Goal: Task Accomplishment & Management: Complete application form

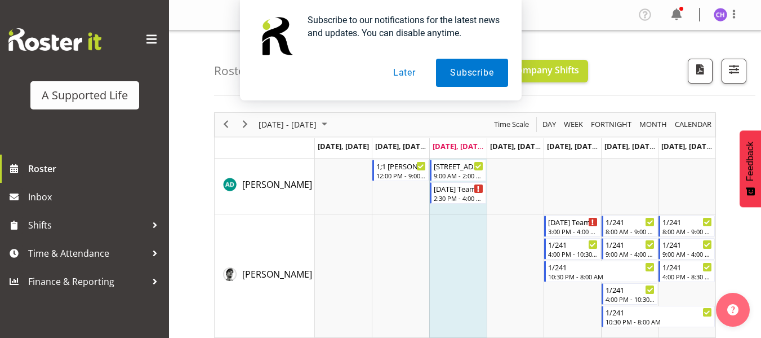
click at [401, 71] on button "Later" at bounding box center [404, 73] width 51 height 28
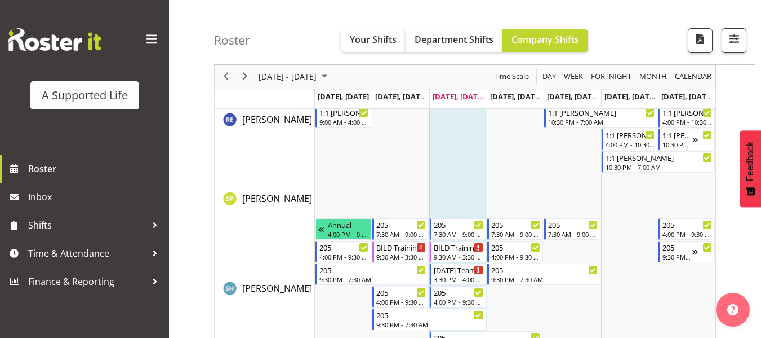
scroll to position [3462, 0]
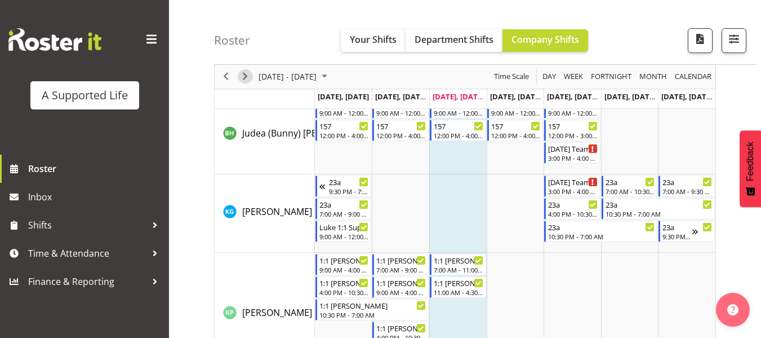
click at [245, 79] on span "Next" at bounding box center [245, 77] width 14 height 14
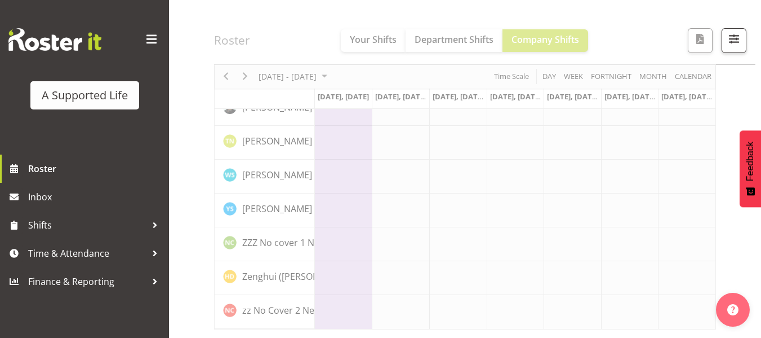
scroll to position [3211, 0]
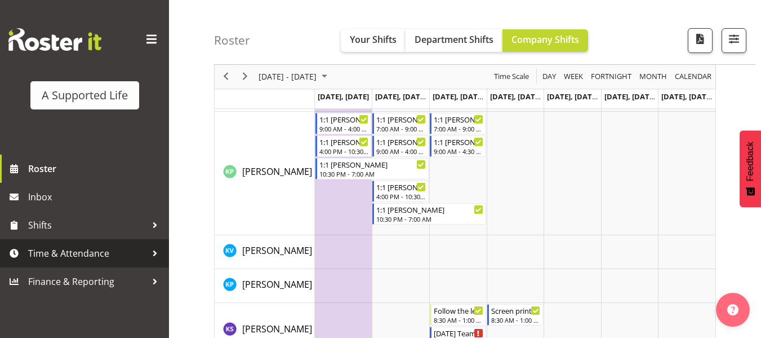
click at [72, 249] on span "Time & Attendance" at bounding box center [87, 253] width 118 height 17
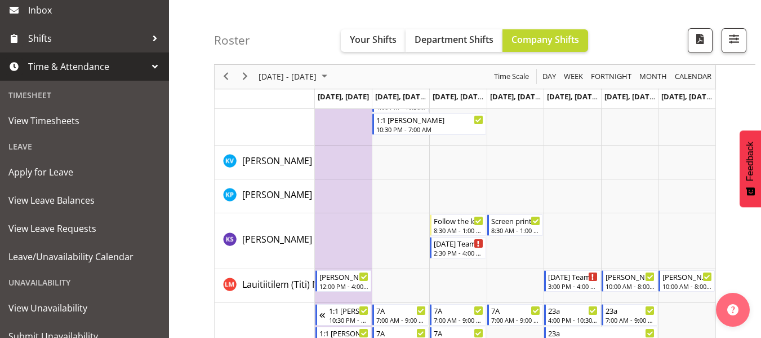
scroll to position [181, 0]
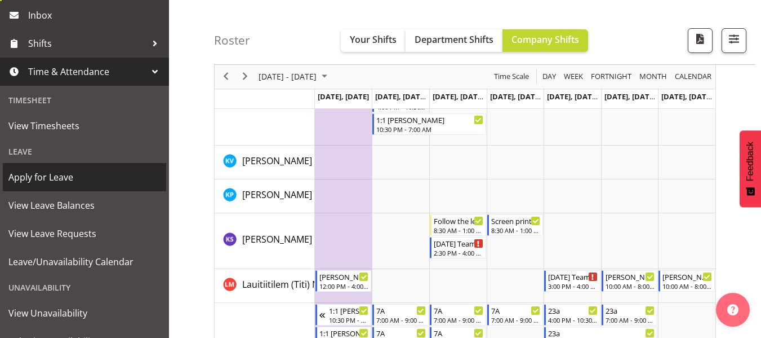
click at [43, 178] on span "Apply for Leave" at bounding box center [84, 177] width 152 height 17
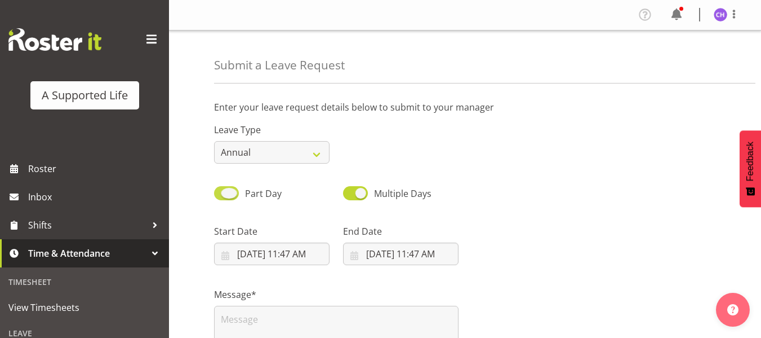
click at [221, 194] on span at bounding box center [226, 193] width 25 height 14
click at [221, 194] on input "Part Day" at bounding box center [217, 192] width 7 height 7
click at [235, 193] on span at bounding box center [226, 193] width 25 height 14
click at [221, 193] on input "All Day" at bounding box center [217, 192] width 7 height 7
checkbox input "true"
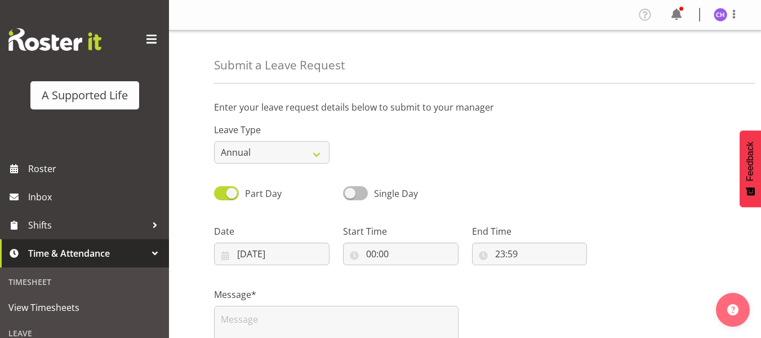
click at [362, 194] on span at bounding box center [355, 193] width 25 height 14
click at [351, 194] on input "Single Day" at bounding box center [346, 192] width 7 height 7
checkbox input "true"
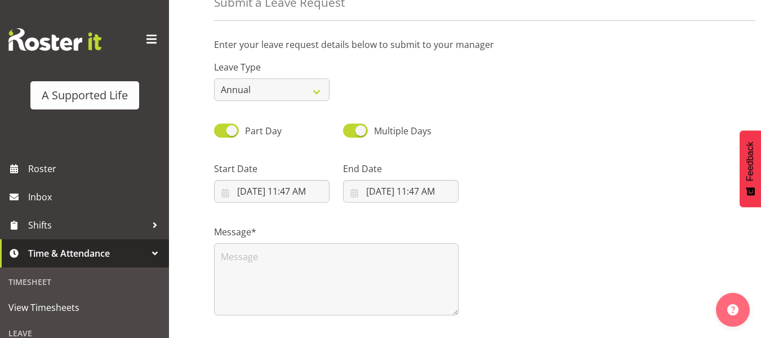
scroll to position [69, 0]
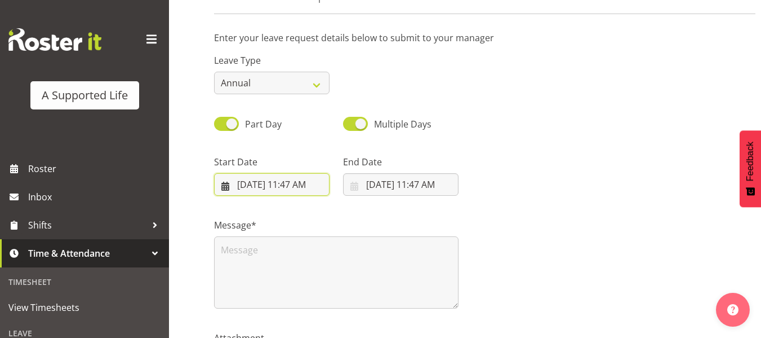
click at [243, 181] on input "9/17/2025, 11:47 AM" at bounding box center [272, 184] width 116 height 23
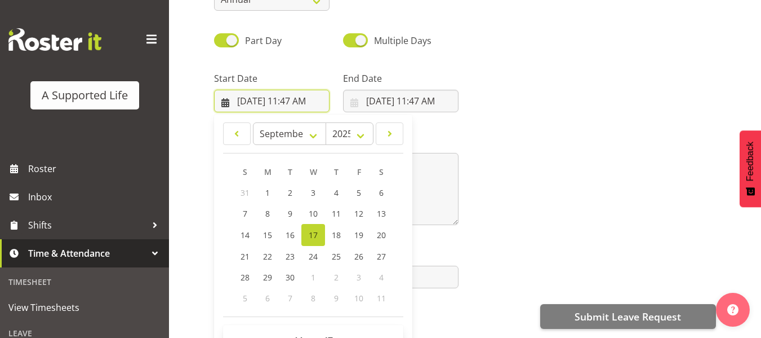
scroll to position [145, 0]
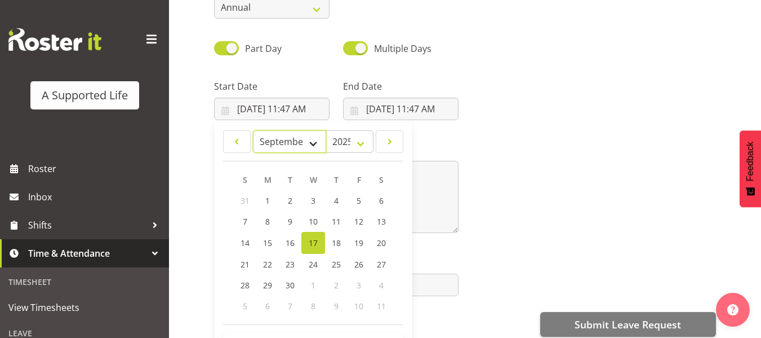
click at [315, 137] on select "January February March April May June July August September October November De…" at bounding box center [290, 141] width 74 height 23
select select "9"
click at [253, 130] on select "January February March April May June July August September October November De…" at bounding box center [290, 141] width 74 height 23
click at [314, 219] on span "8" at bounding box center [313, 221] width 5 height 11
type input "10/8/2025, 11:47 AM"
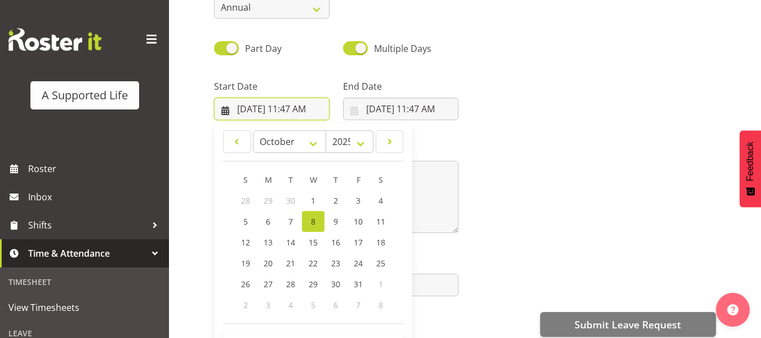
click at [312, 109] on input "10/8/2025, 11:47 AM" at bounding box center [272, 108] width 116 height 23
click at [320, 108] on input "10/8/2025, 11:47 AM" at bounding box center [272, 108] width 116 height 23
click at [653, 110] on div at bounding box center [594, 95] width 258 height 63
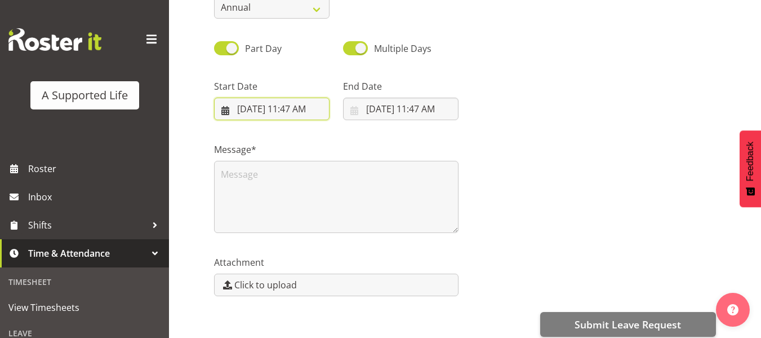
click at [305, 107] on input "10/8/2025, 11:47 AM" at bounding box center [272, 108] width 116 height 23
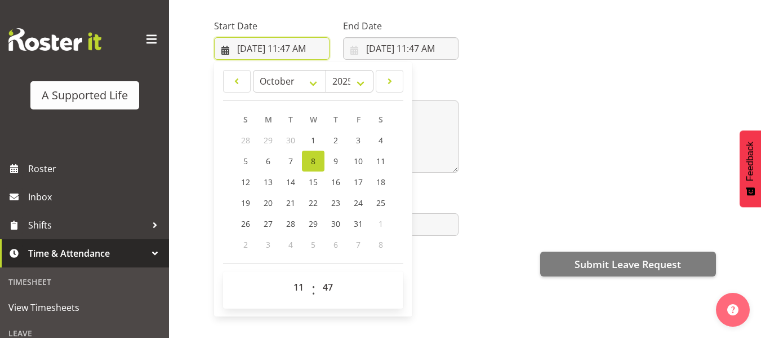
scroll to position [214, 0]
click at [300, 277] on select "00 01 02 03 04 05 06 07 08 09 10 11 12 13 14 15 16 17 18 19 20 21 22 23" at bounding box center [299, 287] width 25 height 23
select select "9"
click at [287, 276] on select "00 01 02 03 04 05 06 07 08 09 10 11 12 13 14 15 16 17 18 19 20 21 22 23" at bounding box center [299, 287] width 25 height 23
type input "10/8/2025, 9:47 AM"
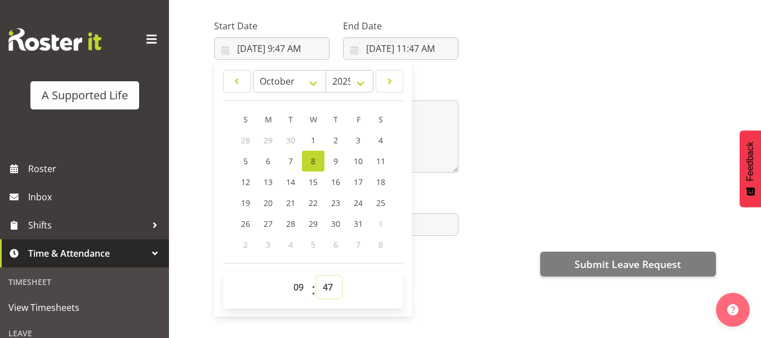
click at [324, 276] on select "00 01 02 03 04 05 06 07 08 09 10 11 12 13 14 15 16 17 18 19 20 21 22 23 24 25 2…" at bounding box center [329, 287] width 25 height 23
select select "0"
click at [317, 276] on select "00 01 02 03 04 05 06 07 08 09 10 11 12 13 14 15 16 17 18 19 20 21 22 23 24 25 2…" at bounding box center [329, 287] width 25 height 23
type input "10/8/2025, 9:00 AM"
click at [602, 85] on div "Message*" at bounding box center [465, 122] width 516 height 113
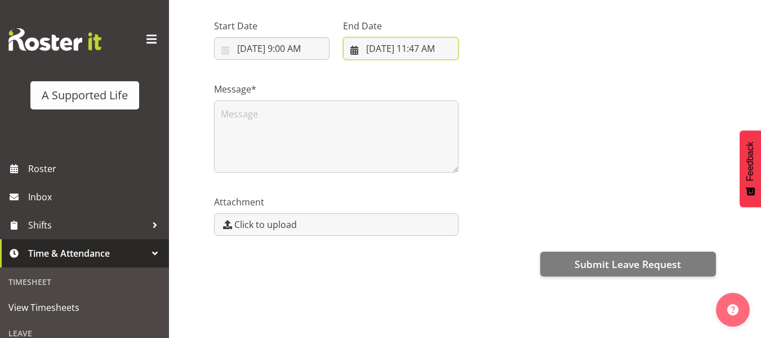
click at [356, 39] on input "9/17/2025, 11:47 AM" at bounding box center [401, 48] width 116 height 23
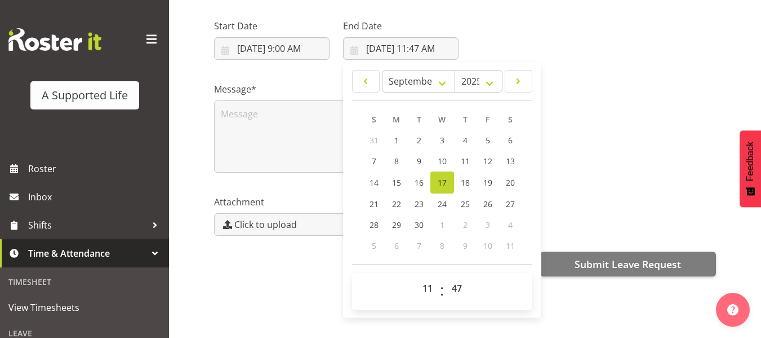
click at [395, 91] on header "January February March April May June July August September October November De…" at bounding box center [442, 85] width 180 height 31
click at [445, 78] on select "January February March April May June July August September October November De…" at bounding box center [419, 81] width 74 height 23
select select "9"
click at [382, 70] on select "January February March April May June July August September October November De…" at bounding box center [419, 81] width 74 height 23
click at [397, 197] on span "20" at bounding box center [397, 202] width 9 height 11
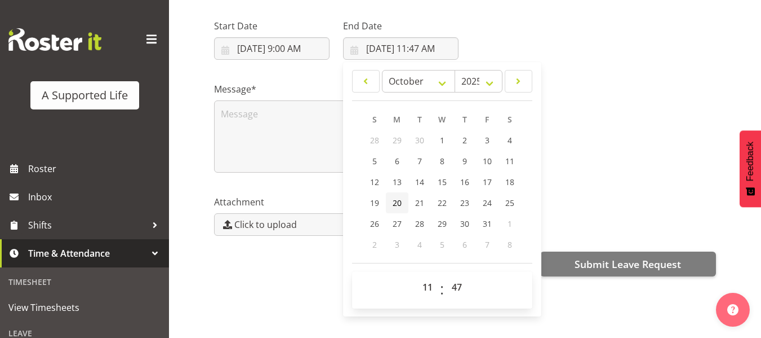
type input "10/20/2025, 11:47 AM"
click at [426, 279] on select "00 01 02 03 04 05 06 07 08 09 10 11 12 13 14 15 16 17 18 19 20 21 22 23" at bounding box center [428, 287] width 25 height 23
select select "16"
click at [416, 276] on select "00 01 02 03 04 05 06 07 08 09 10 11 12 13 14 15 16 17 18 19 20 21 22 23" at bounding box center [428, 287] width 25 height 23
type input "10/20/2025, 4:47 PM"
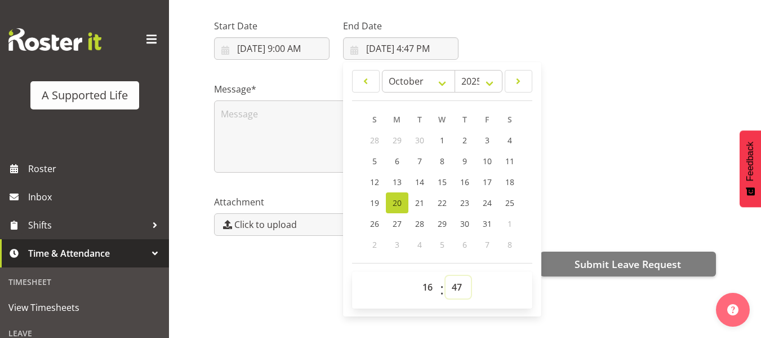
click at [455, 276] on select "00 01 02 03 04 05 06 07 08 09 10 11 12 13 14 15 16 17 18 19 20 21 22 23 24 25 2…" at bounding box center [458, 287] width 25 height 23
select select "0"
click at [446, 276] on select "00 01 02 03 04 05 06 07 08 09 10 11 12 13 14 15 16 17 18 19 20 21 22 23 24 25 2…" at bounding box center [458, 287] width 25 height 23
type input "10/20/2025, 4:00 PM"
click at [637, 127] on div "Message*" at bounding box center [465, 122] width 516 height 113
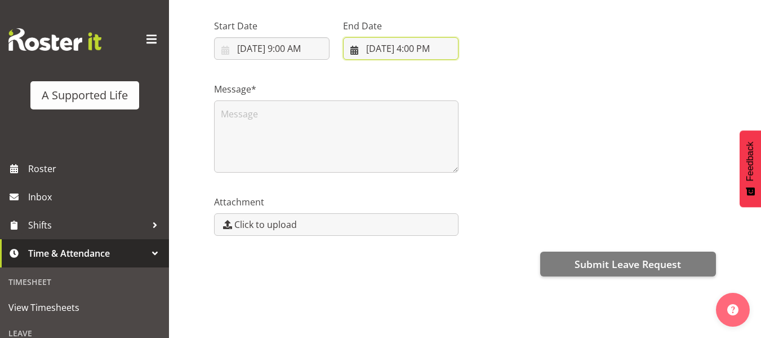
click at [356, 39] on input "10/20/2025, 4:00 PM" at bounding box center [401, 48] width 116 height 23
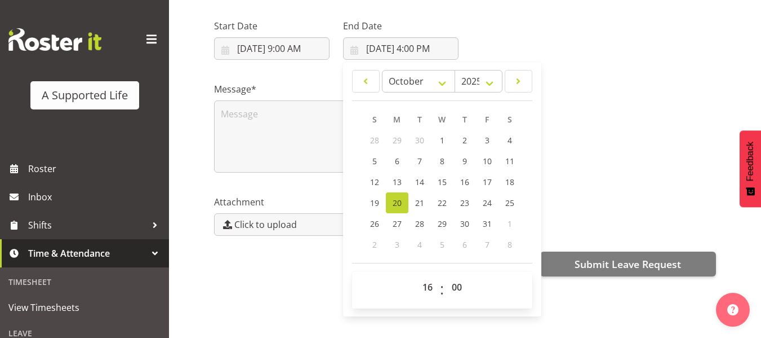
click at [644, 130] on div "Message*" at bounding box center [465, 122] width 516 height 113
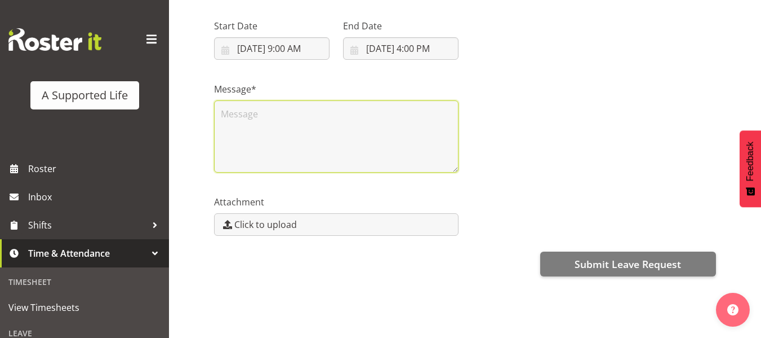
click at [280, 123] on textarea at bounding box center [336, 136] width 245 height 72
type textarea "h"
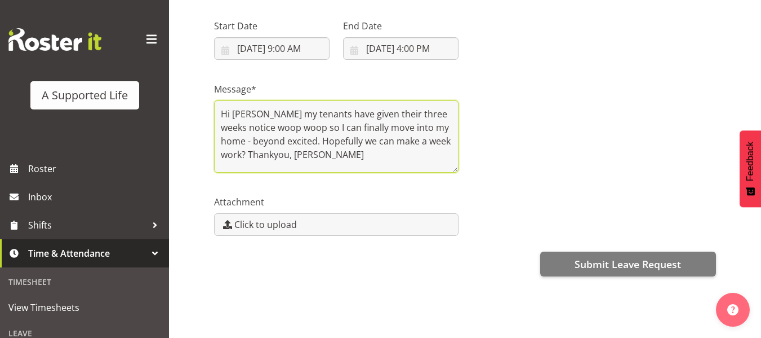
click at [288, 129] on textarea "Hi Chloe my tenants have given their three weeks notice woop woop so I can fina…" at bounding box center [336, 136] width 245 height 72
drag, startPoint x: 454, startPoint y: 138, endPoint x: 294, endPoint y: 136, distance: 159.5
click at [294, 136] on textarea "Hi Chloe my tenants have given their three weeks notice woop woop so I can fina…" at bounding box center [336, 136] width 245 height 72
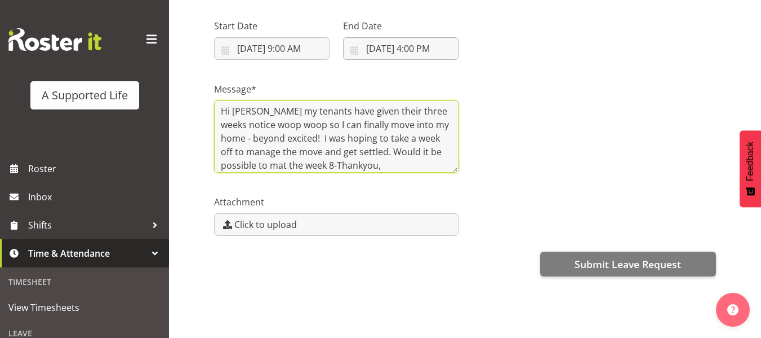
type textarea "Hi Chloe my tenants have given their three weeks notice woop woop so I can fina…"
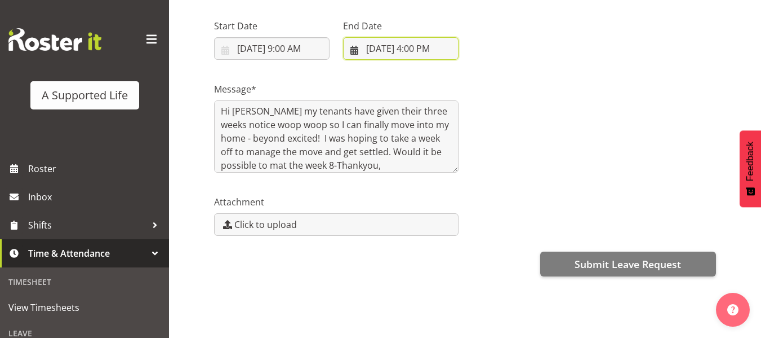
click at [358, 37] on input "10/20/2025, 4:00 PM" at bounding box center [401, 48] width 116 height 23
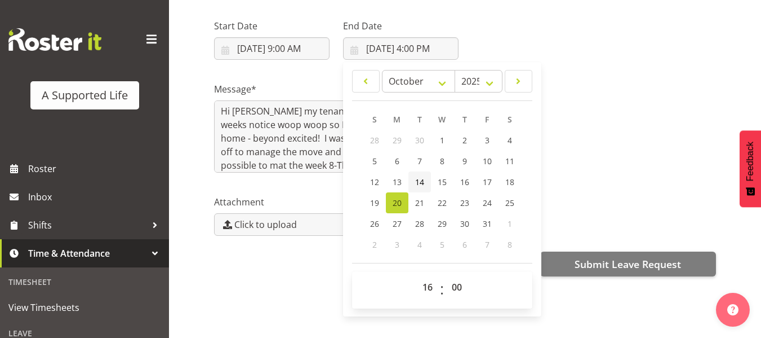
click at [422, 176] on span "14" at bounding box center [419, 181] width 9 height 11
type input "10/14/2025, 4:00 PM"
click at [536, 50] on div at bounding box center [594, 34] width 258 height 63
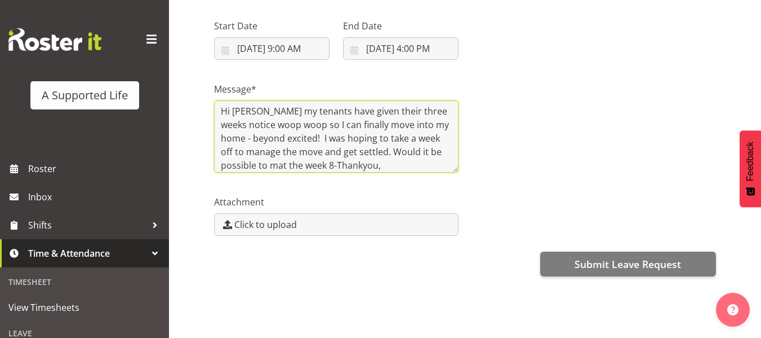
click at [338, 156] on textarea "Hi Chloe my tenants have given their three weeks notice woop woop so I can fina…" at bounding box center [336, 136] width 245 height 72
click at [260, 103] on textarea "Hi Chloe my tenants have given their three weeks notice woop woop so I can fina…" at bounding box center [336, 136] width 245 height 72
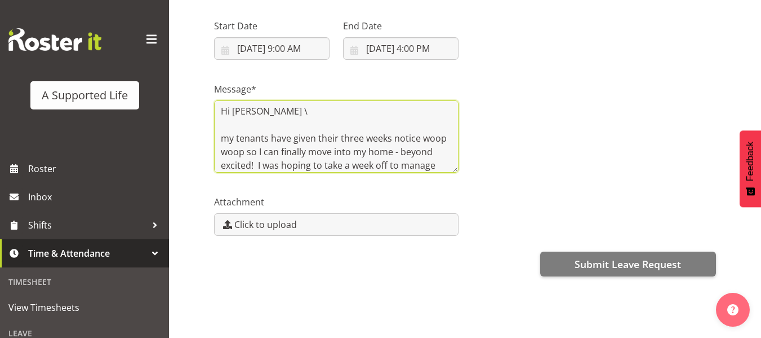
click at [228, 128] on textarea "Hi Chloe \ my tenants have given their three weeks notice woop woop so I can fi…" at bounding box center [336, 136] width 245 height 72
click at [223, 129] on textarea "Hi Chloe \ My tenants have given their three weeks notice woop woop so I can fi…" at bounding box center [336, 136] width 245 height 72
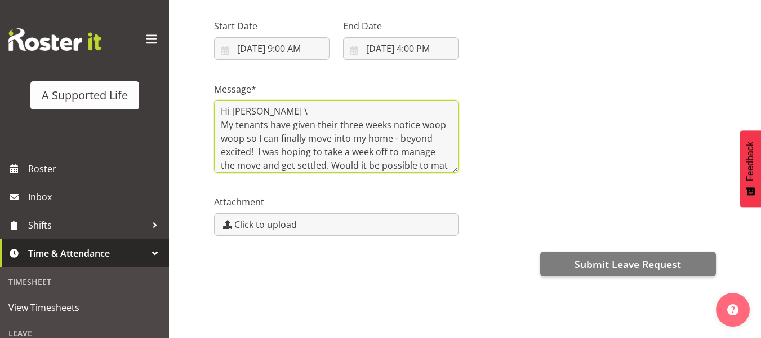
click at [278, 100] on textarea "Hi Chloe \ My tenants have given their three weeks notice woop woop so I can fi…" at bounding box center [336, 136] width 245 height 72
click at [418, 116] on textarea "Hi Chloe My tenants have given their three weeks notice woop woop so I can fina…" at bounding box center [336, 136] width 245 height 72
drag, startPoint x: 299, startPoint y: 134, endPoint x: 214, endPoint y: 133, distance: 85.7
click at [214, 133] on div "Message* Hi Chloe My tenants have given their three weeks notice, woop woop so …" at bounding box center [336, 122] width 258 height 113
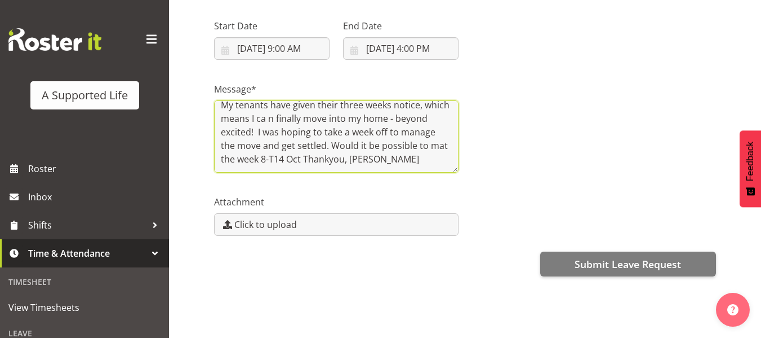
scroll to position [34, 0]
click at [410, 140] on textarea "Hi Chloe My tenants have given their three weeks notice, which means I can fina…" at bounding box center [336, 136] width 245 height 72
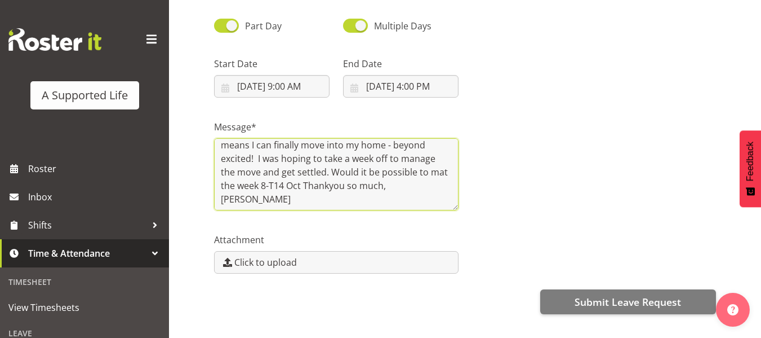
scroll to position [214, 0]
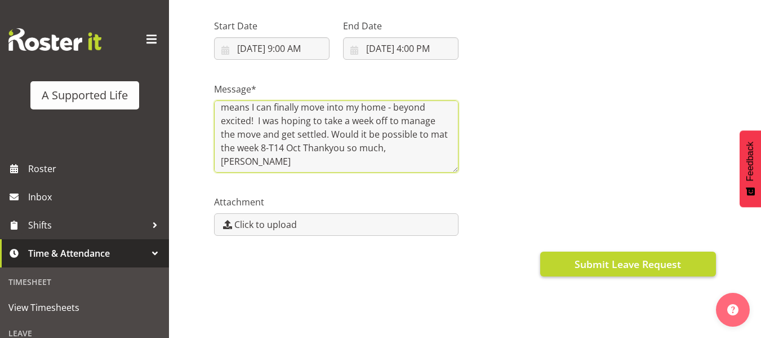
type textarea "Hi Chloe My tenants have given their three weeks notice, which means I can fina…"
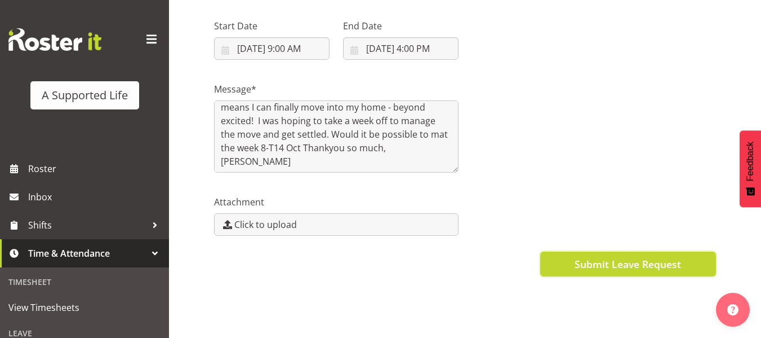
click at [621, 259] on span "Submit Leave Request" at bounding box center [628, 263] width 107 height 15
